Goal: Information Seeking & Learning: Learn about a topic

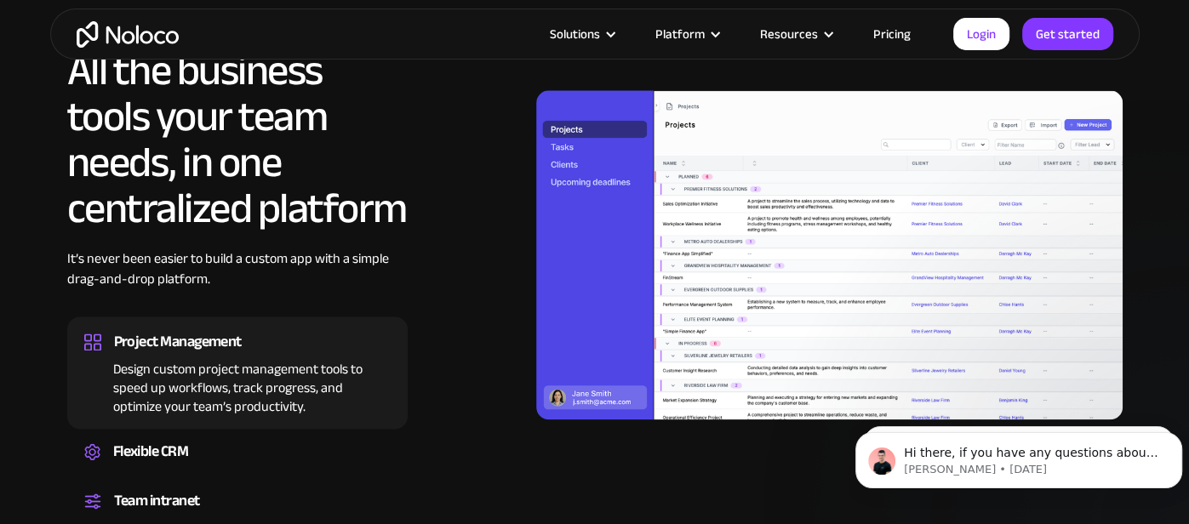
scroll to position [1541, 0]
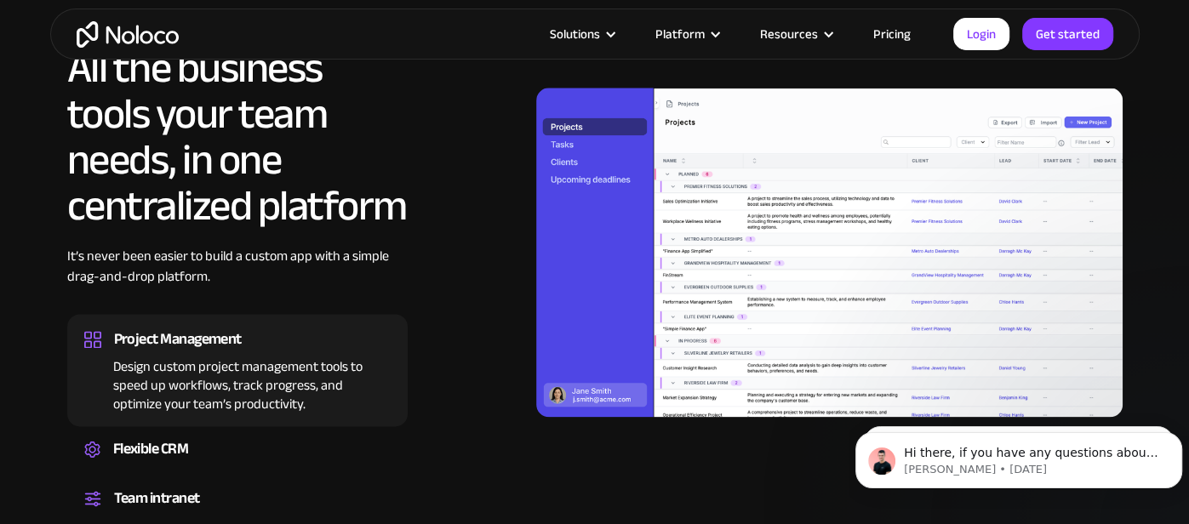
click at [171, 360] on div "Design custom project management tools to speed up workflows, track progress, a…" at bounding box center [237, 382] width 306 height 61
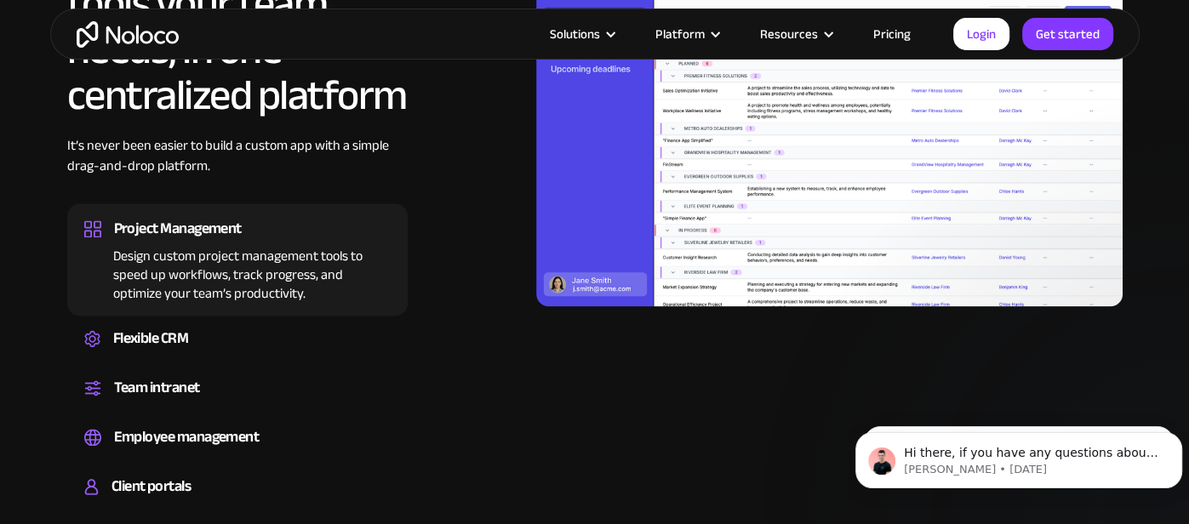
scroll to position [1661, 0]
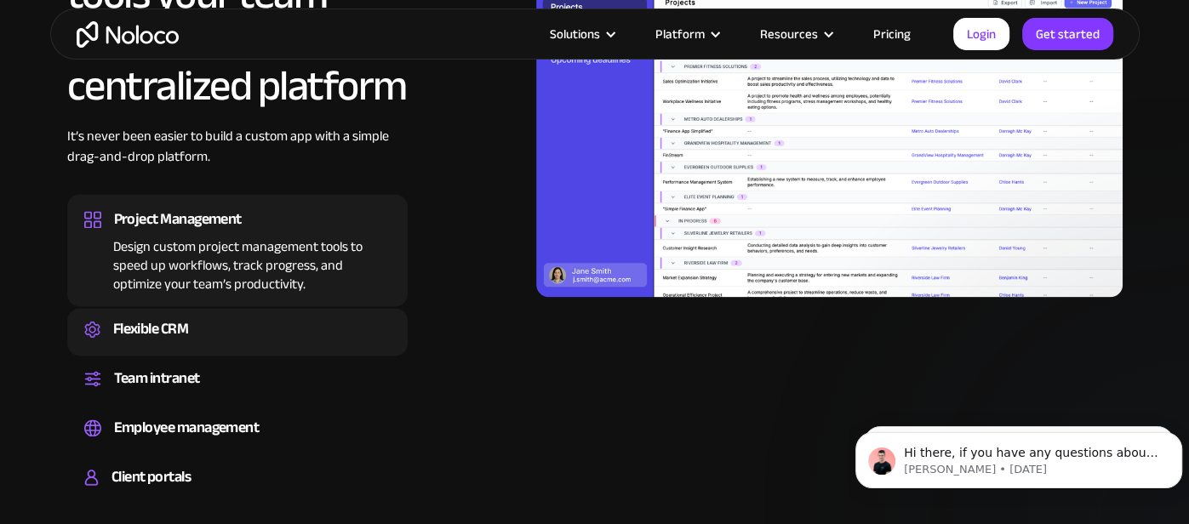
click at [191, 331] on div "Flexible CRM" at bounding box center [237, 330] width 306 height 26
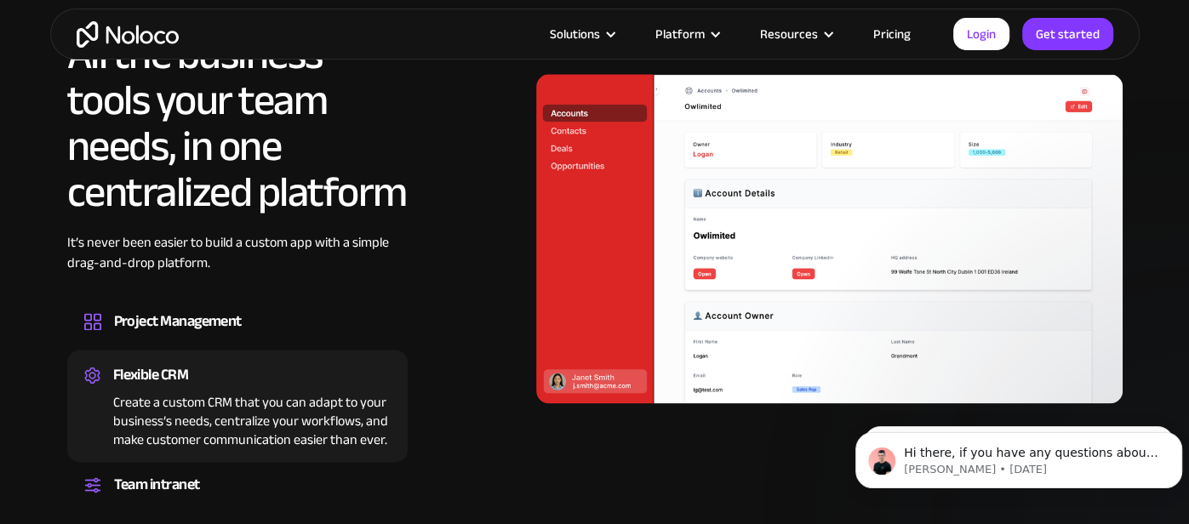
scroll to position [1546, 0]
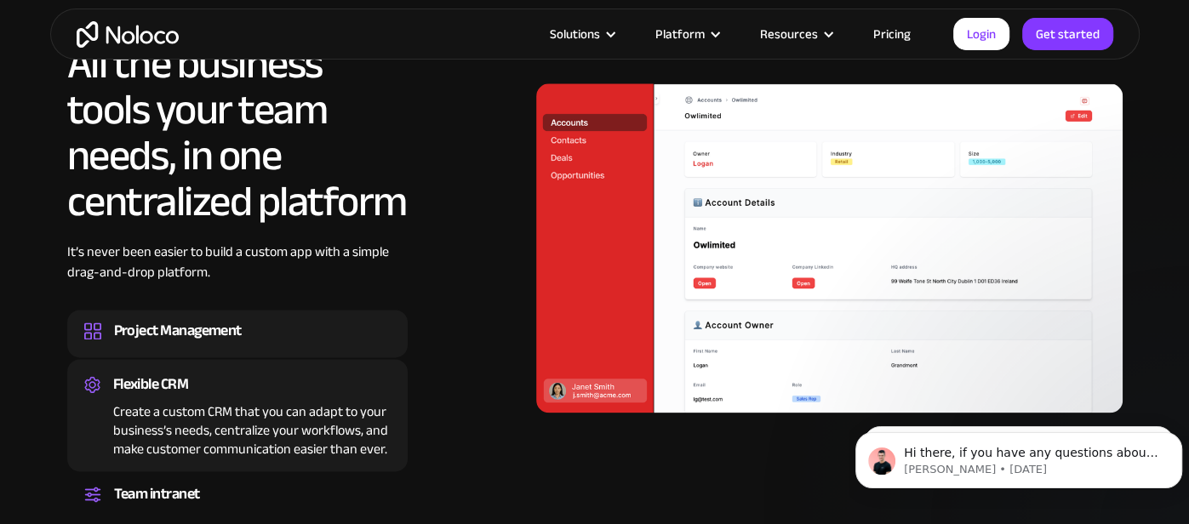
click at [183, 335] on div "Project Management" at bounding box center [178, 331] width 128 height 26
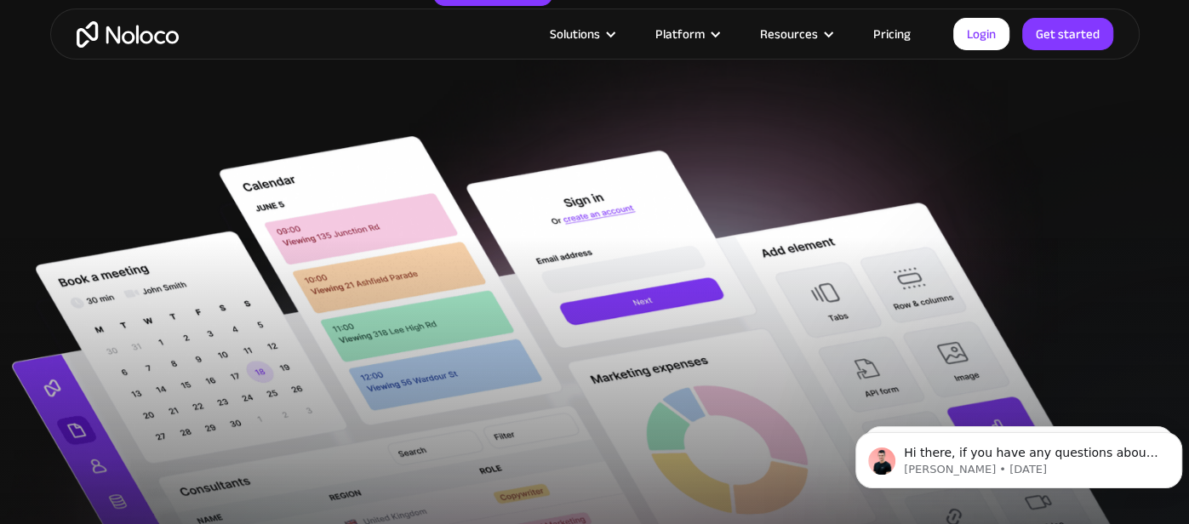
scroll to position [395, 0]
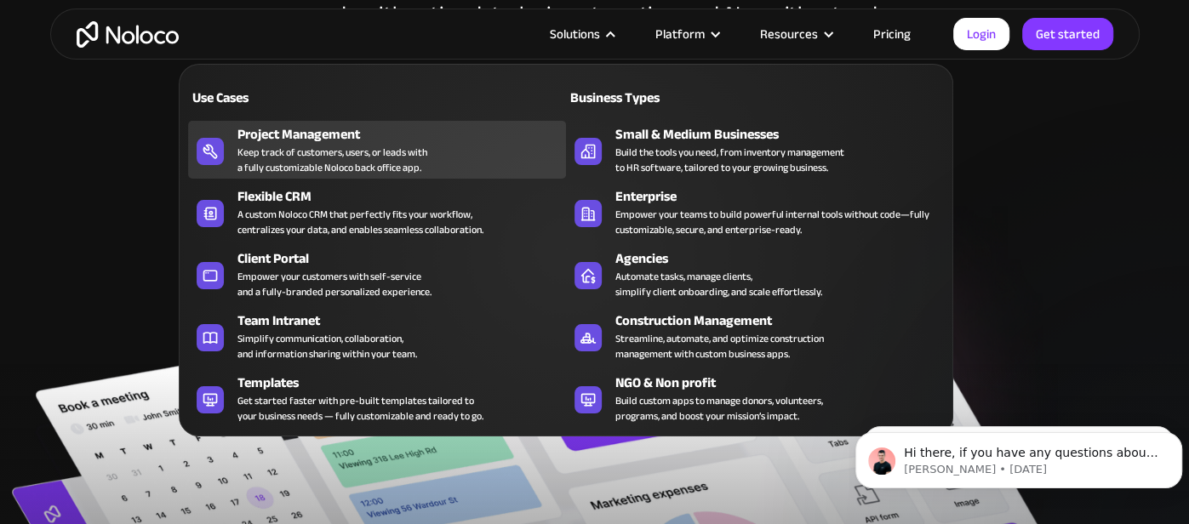
click at [361, 147] on div "Keep track of customers, users, or leads with a fully customizable Noloco back …" at bounding box center [332, 160] width 190 height 31
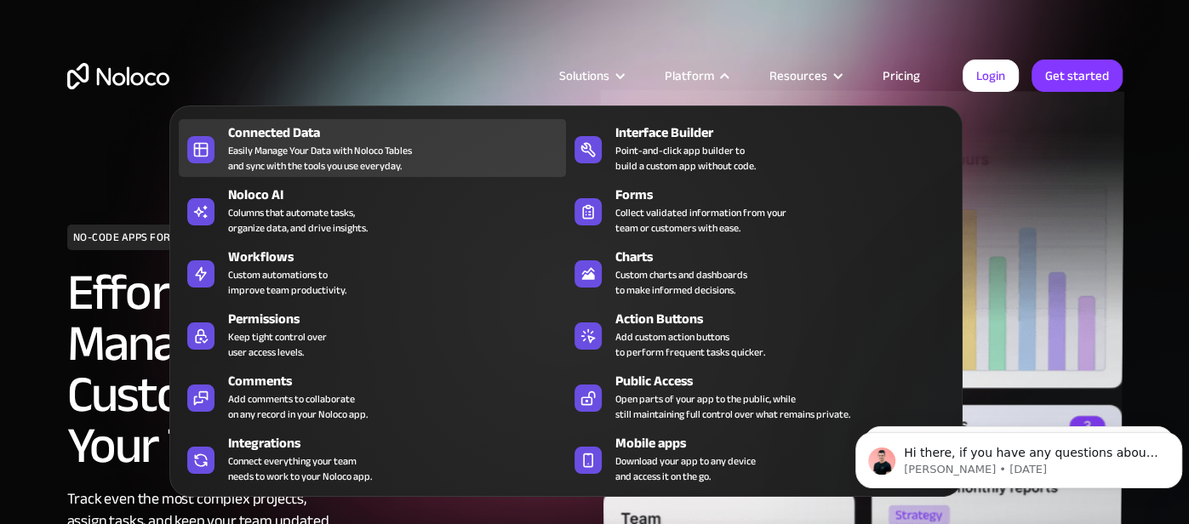
click at [400, 169] on div "Easily Manage Your Data with Noloco Tables and sync with the tools you use ever…" at bounding box center [320, 158] width 184 height 31
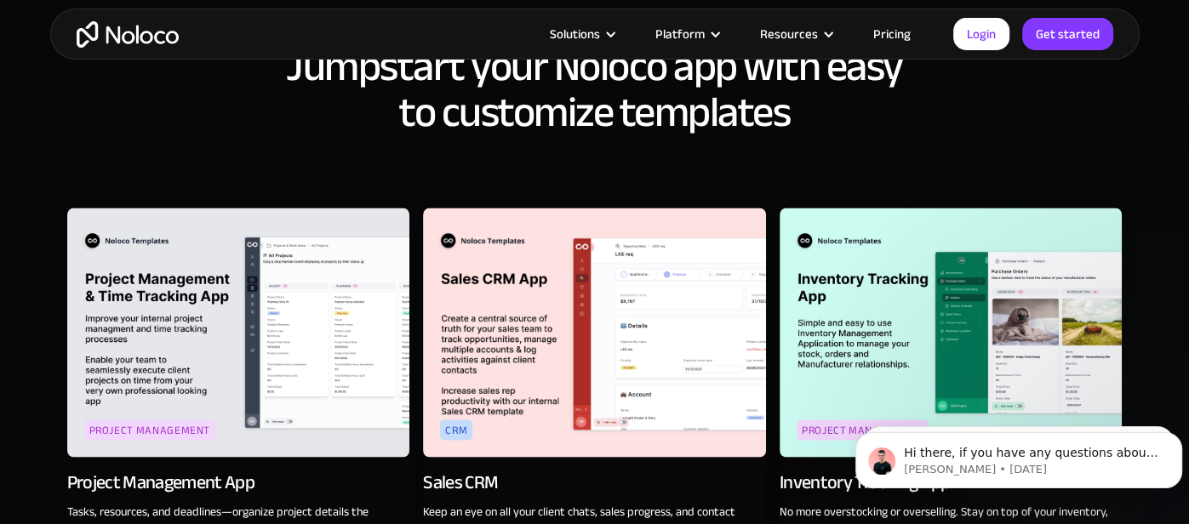
scroll to position [2025, 0]
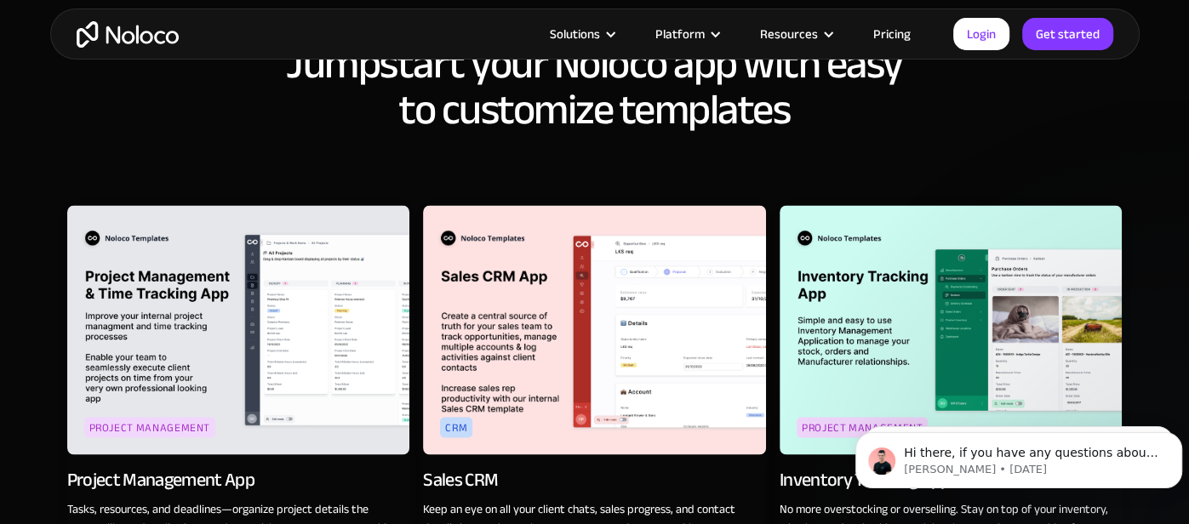
click at [222, 247] on img at bounding box center [238, 329] width 343 height 249
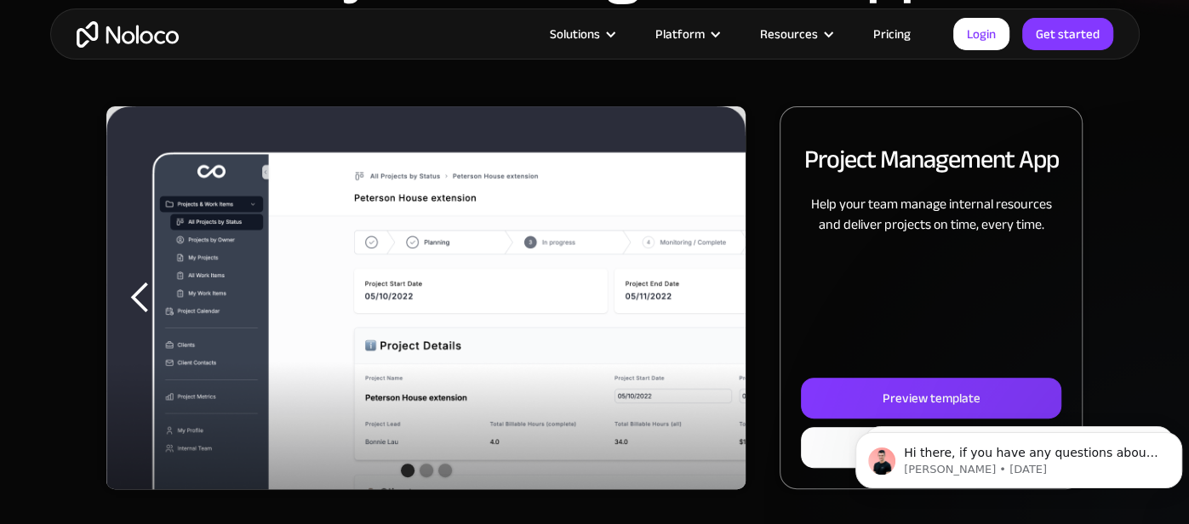
scroll to position [185, 0]
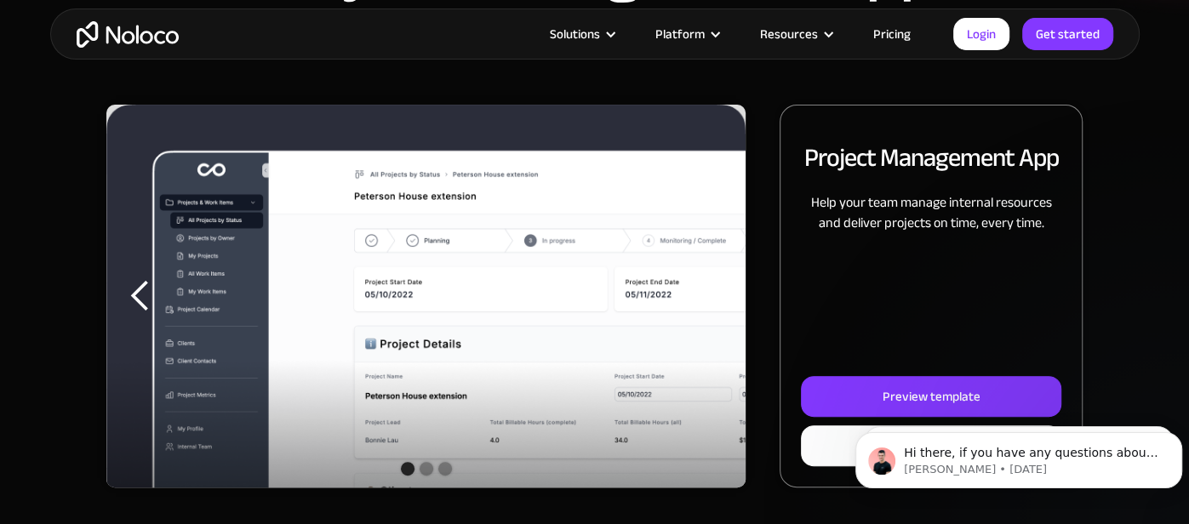
click at [209, 267] on img "1 of 3" at bounding box center [425, 312] width 639 height 415
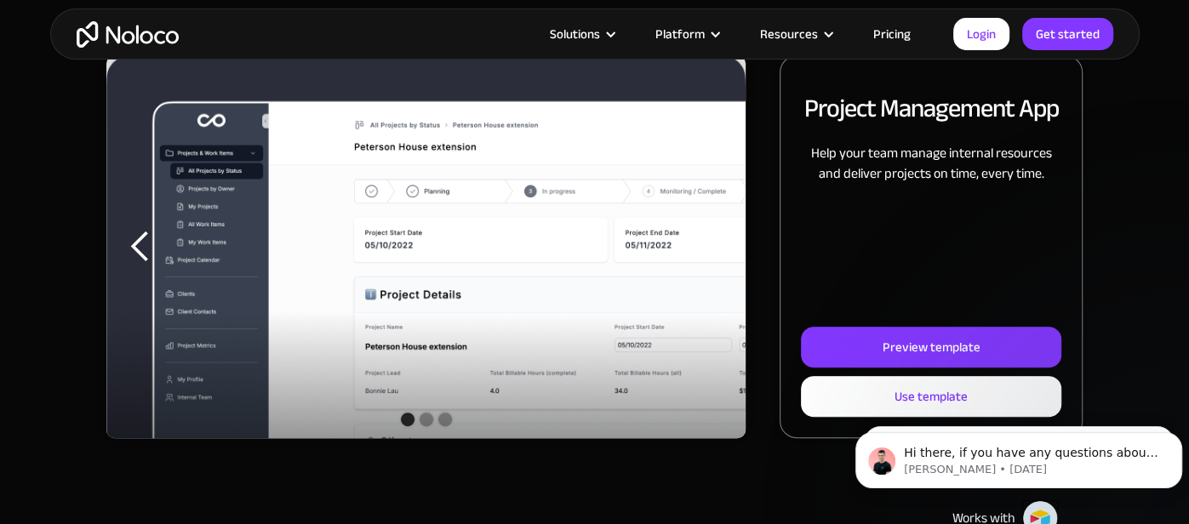
scroll to position [240, 0]
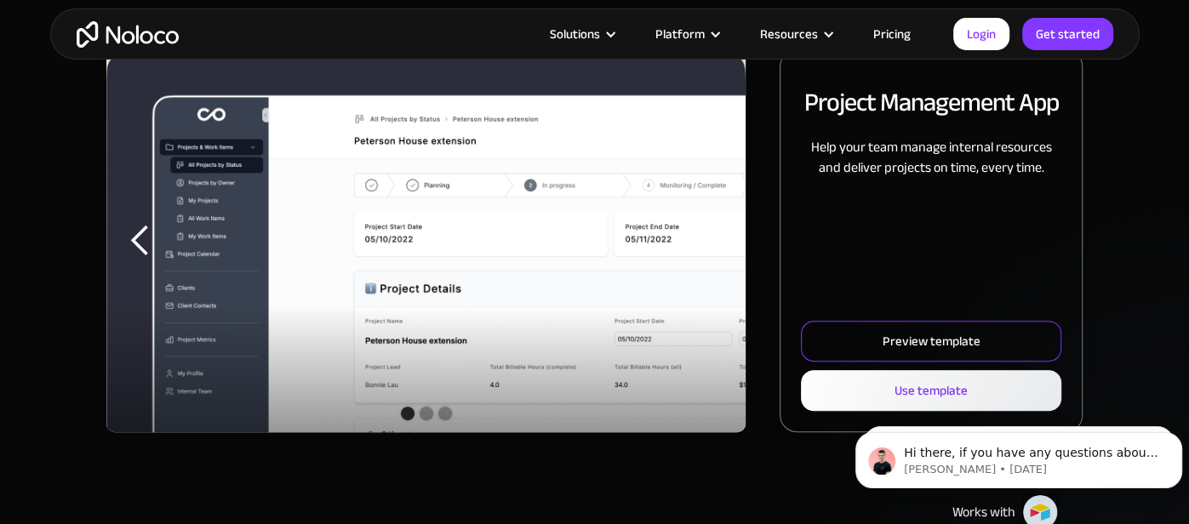
click at [910, 341] on div "Preview template" at bounding box center [932, 341] width 98 height 22
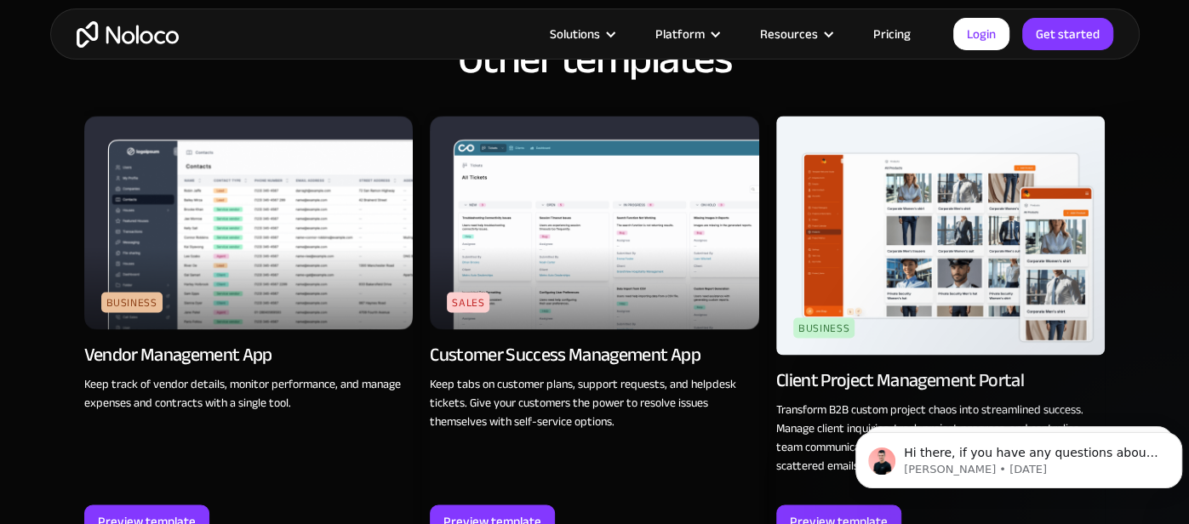
scroll to position [1883, 0]
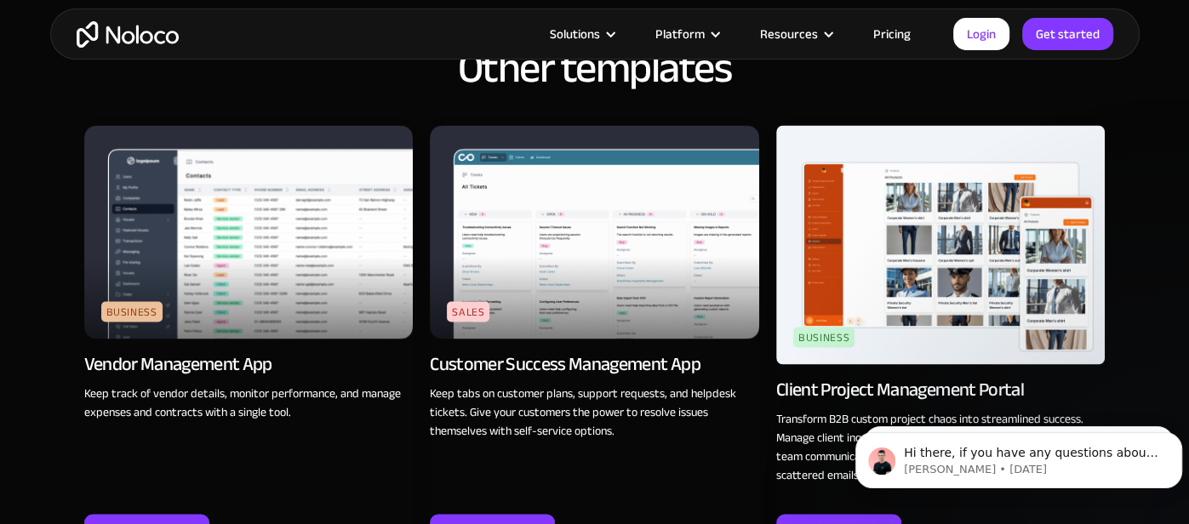
click at [571, 215] on img at bounding box center [594, 232] width 329 height 214
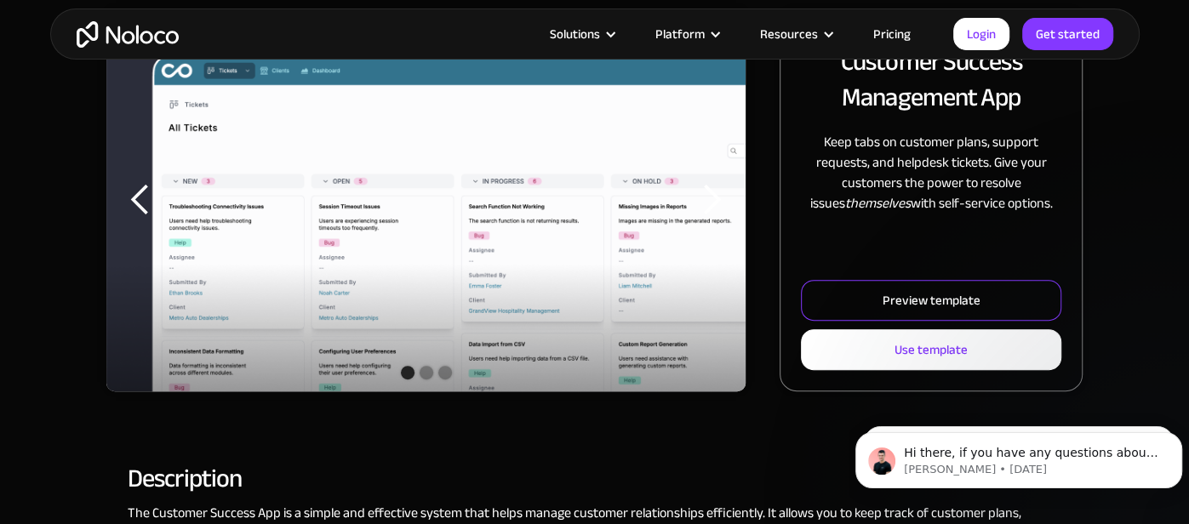
click at [863, 291] on link "Preview template" at bounding box center [931, 300] width 260 height 41
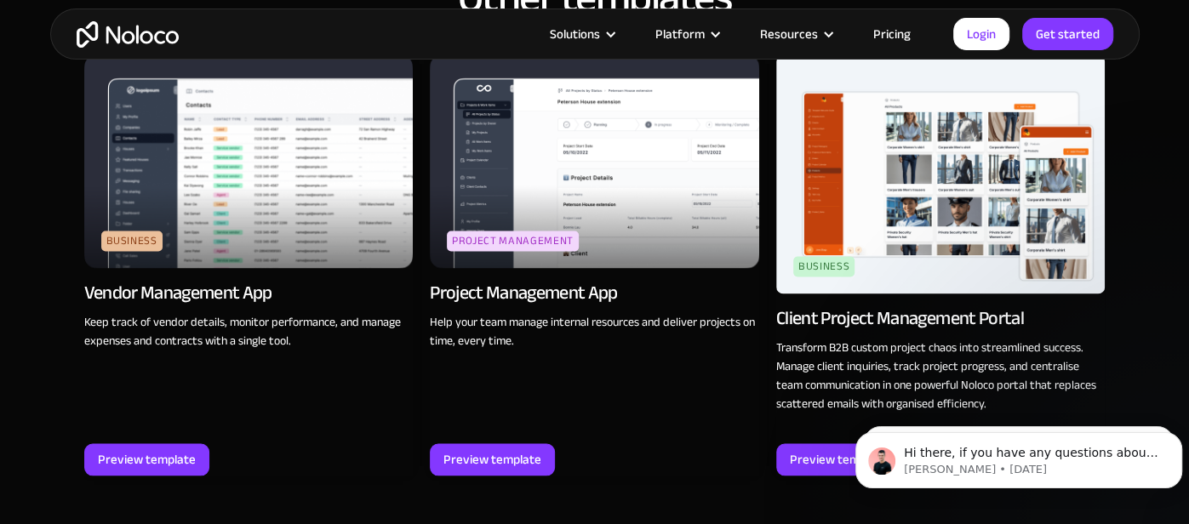
scroll to position [1616, 0]
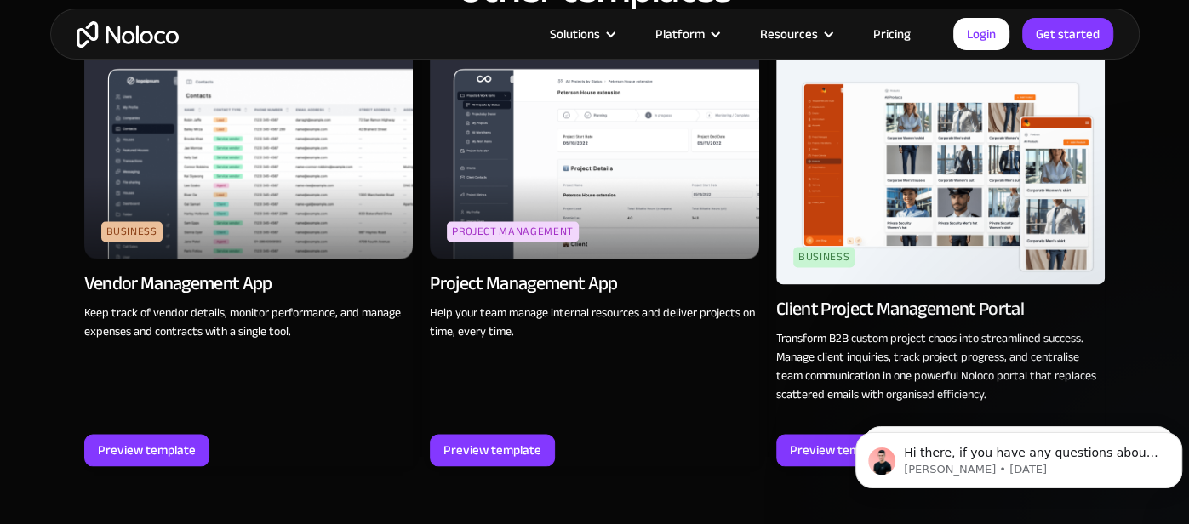
click at [229, 149] on img at bounding box center [248, 152] width 329 height 214
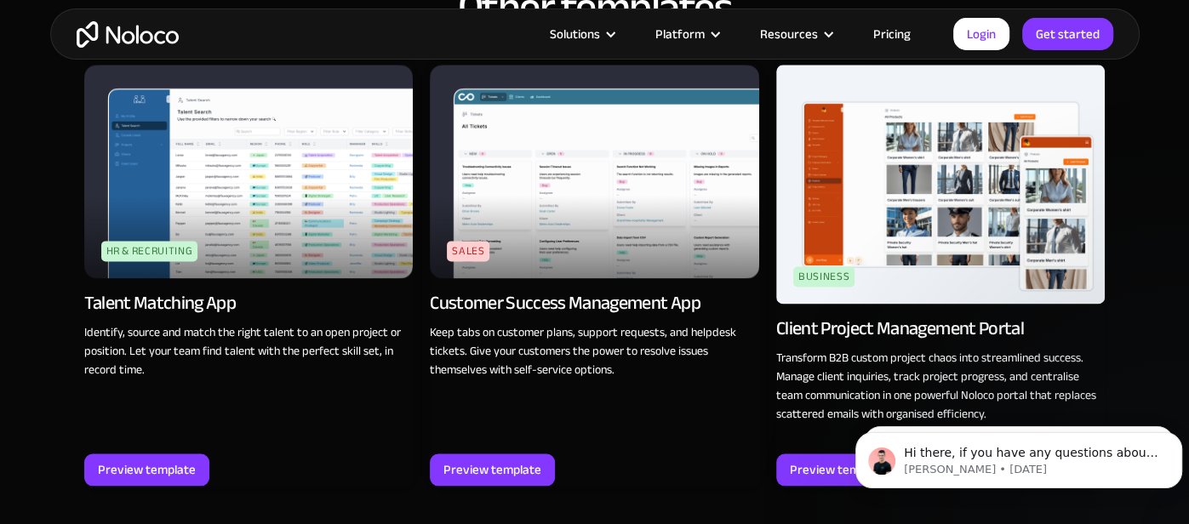
scroll to position [1534, 0]
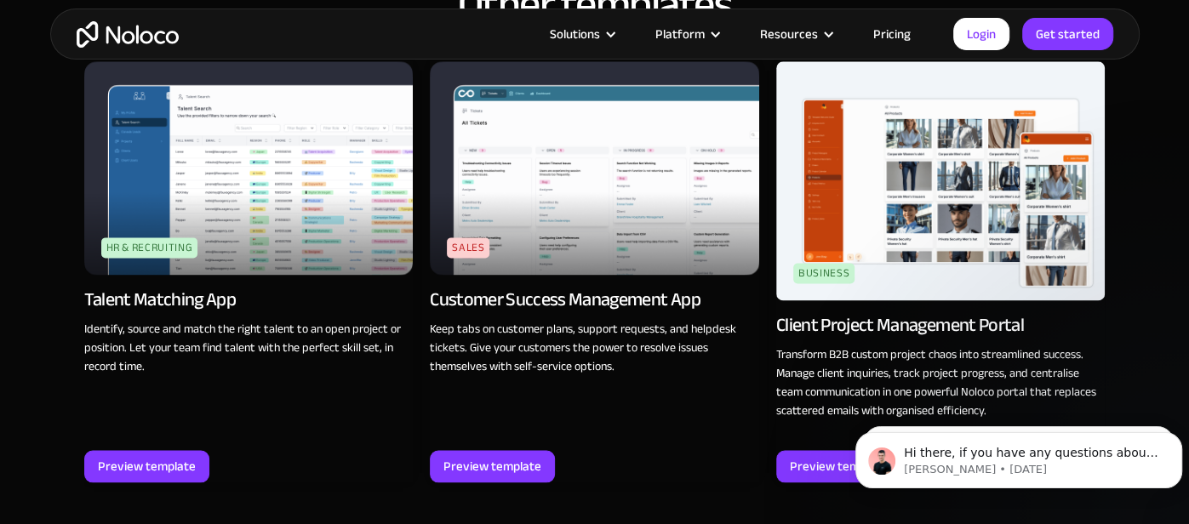
click at [980, 175] on img at bounding box center [940, 180] width 329 height 239
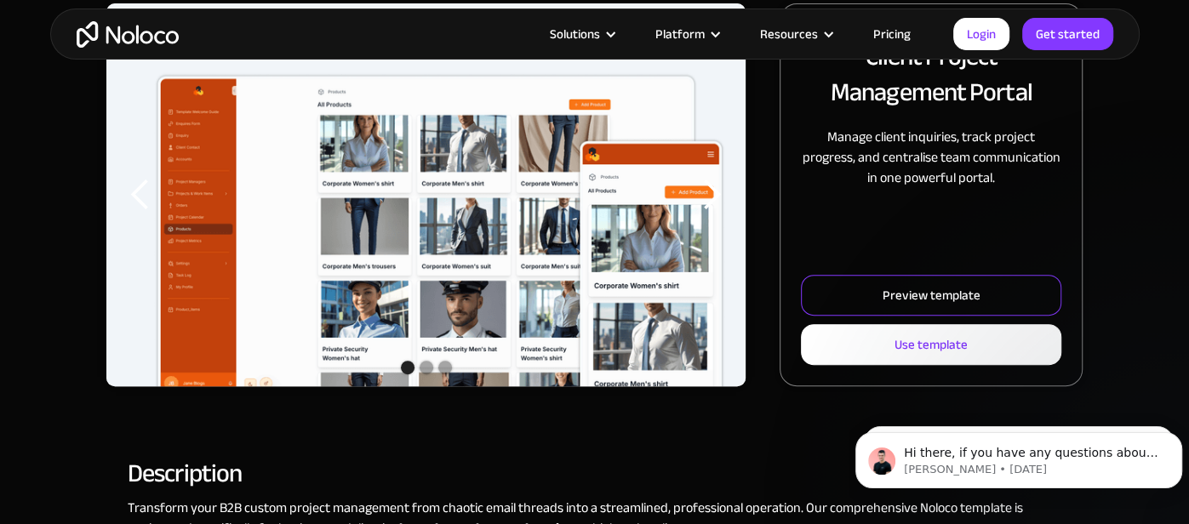
click at [894, 289] on div "Preview template" at bounding box center [932, 295] width 98 height 22
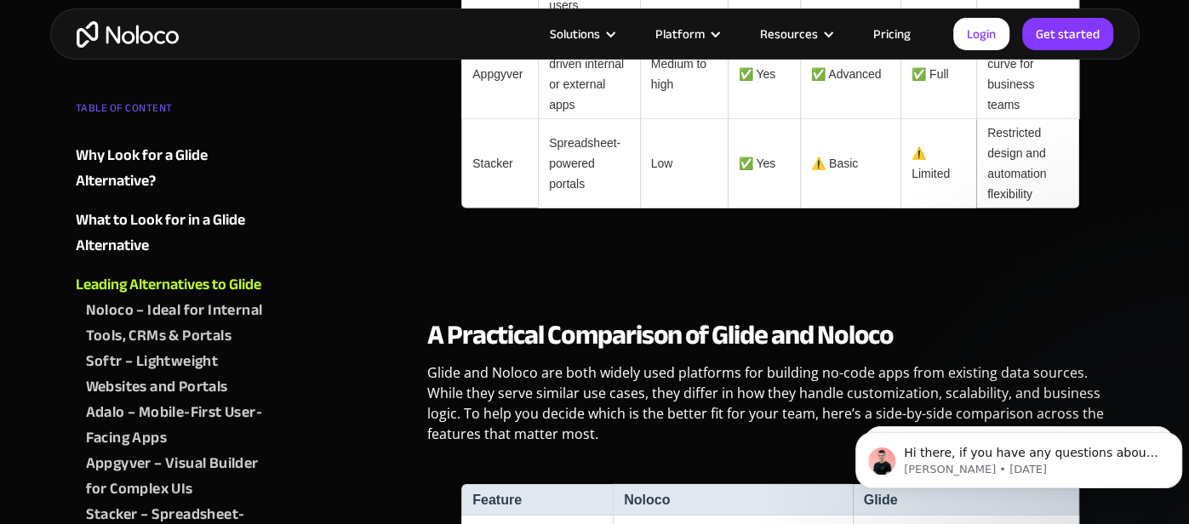
scroll to position [3563, 0]
